Goal: Complete application form

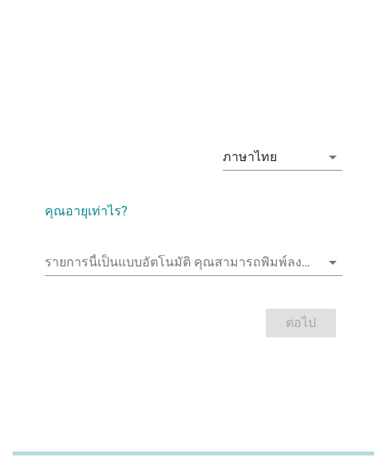
click at [165, 246] on div "รายการนี้เป็นแบบอัตโนมัติ [PERSON_NAME]พิมพ์ลงในรายการนี้ arrow_drop_down" at bounding box center [194, 265] width 298 height 51
click at [130, 263] on input "รายการนี้เป็นแบบอัตโนมัติ คุณสามารถพิมพ์ลงในรายการนี้" at bounding box center [182, 263] width 275 height 26
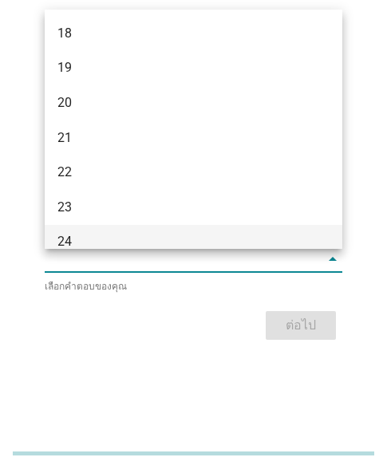
click at [92, 242] on div "24" at bounding box center [182, 241] width 250 height 19
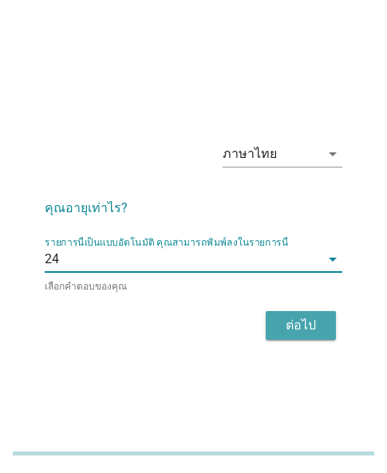
click at [287, 333] on div "ต่อไป" at bounding box center [300, 325] width 45 height 19
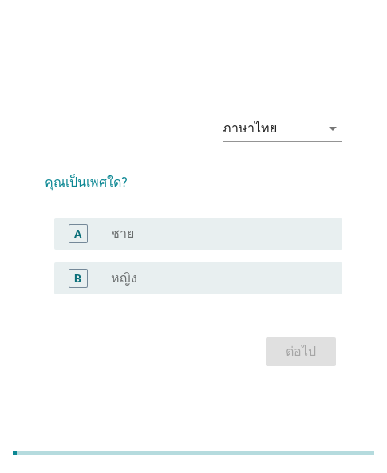
click at [118, 280] on label "หญิง" at bounding box center [124, 278] width 26 height 16
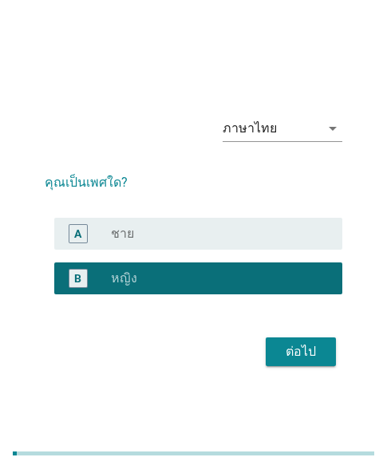
click at [334, 53] on div "ภาษาไทย arrow_drop_down คุณเป็นเพศใด? A radio_button_unchecked ชาย B radio_butt…" at bounding box center [193, 236] width 387 height 473
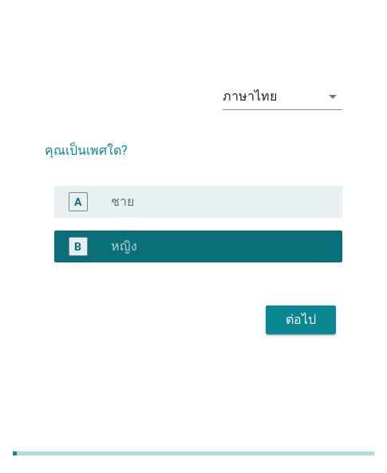
scroll to position [39, 0]
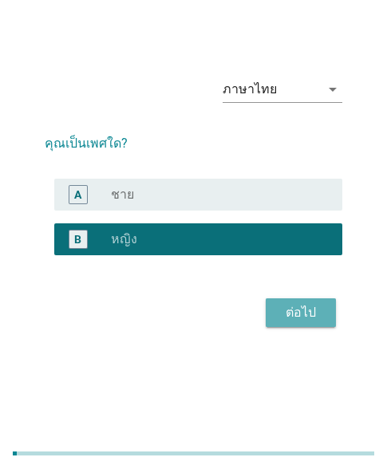
drag, startPoint x: 314, startPoint y: 302, endPoint x: 237, endPoint y: 21, distance: 292.1
click at [314, 298] on button "ต่อไป" at bounding box center [301, 312] width 70 height 29
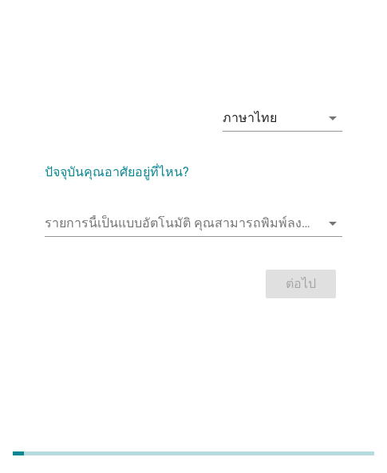
scroll to position [0, 0]
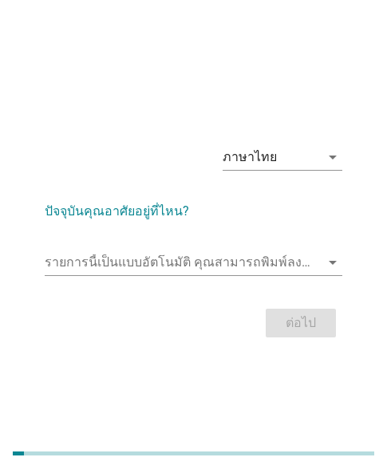
click at [152, 381] on div "ภาษาไทย arrow_drop_down ปัจจุบันคุณอาศัยอยู่ที่ไหน? รายการนี้เป็นแบบอัตโนมัติ […" at bounding box center [193, 236] width 387 height 473
click at [123, 259] on input "รายการนี้เป็นแบบอัตโนมัติ คุณสามารถพิมพ์ลงในรายการนี้" at bounding box center [182, 263] width 275 height 26
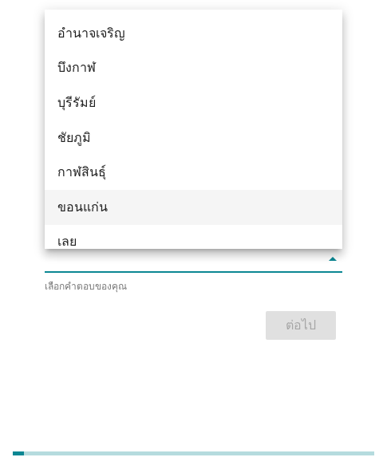
click at [98, 201] on div "ขอนแก่น" at bounding box center [182, 207] width 250 height 19
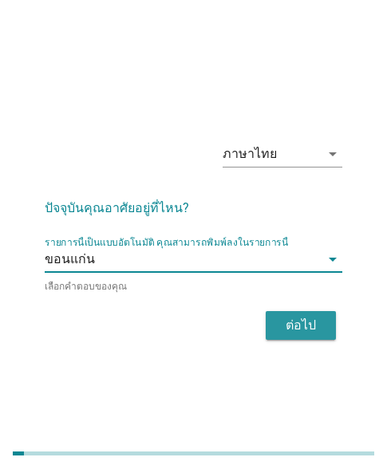
click at [320, 318] on div "ต่อไป" at bounding box center [300, 325] width 45 height 19
